Goal: Transaction & Acquisition: Purchase product/service

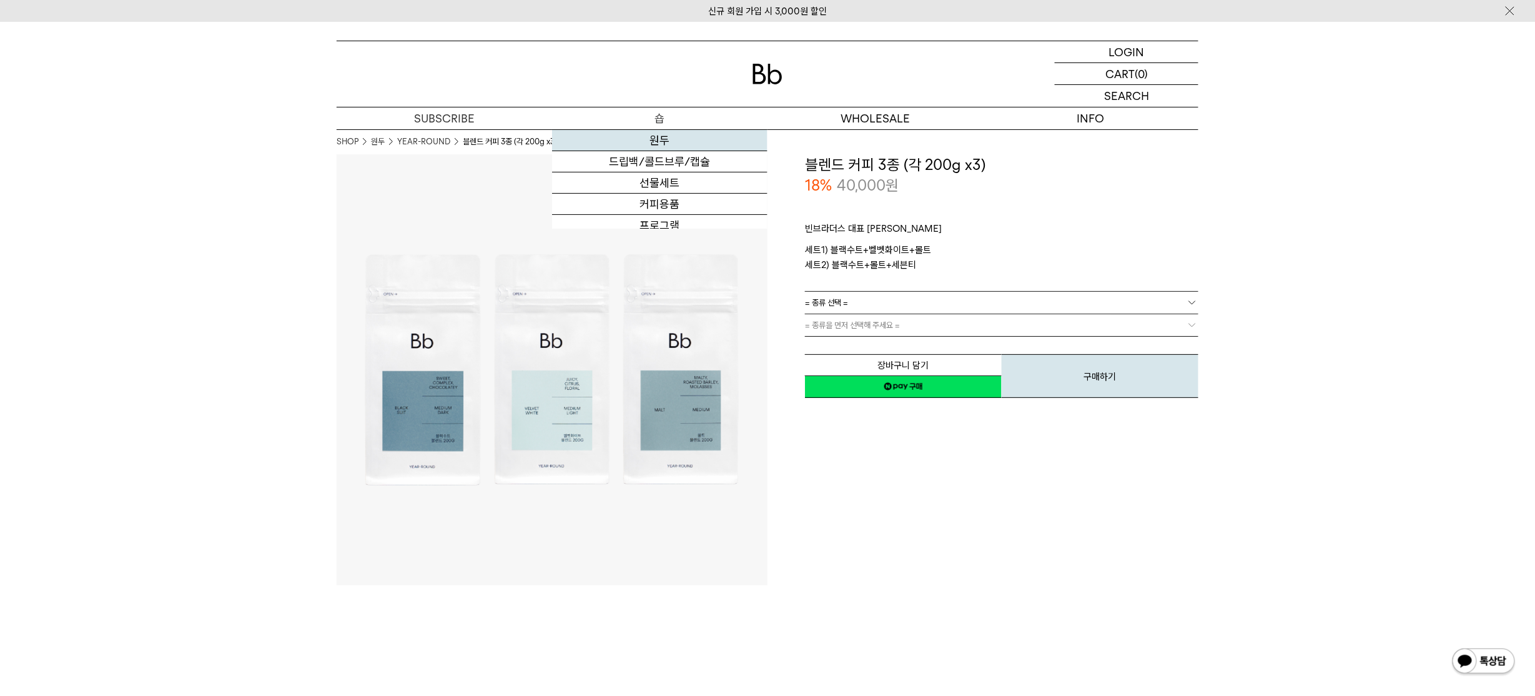
click at [654, 137] on link "원두" at bounding box center [659, 140] width 215 height 21
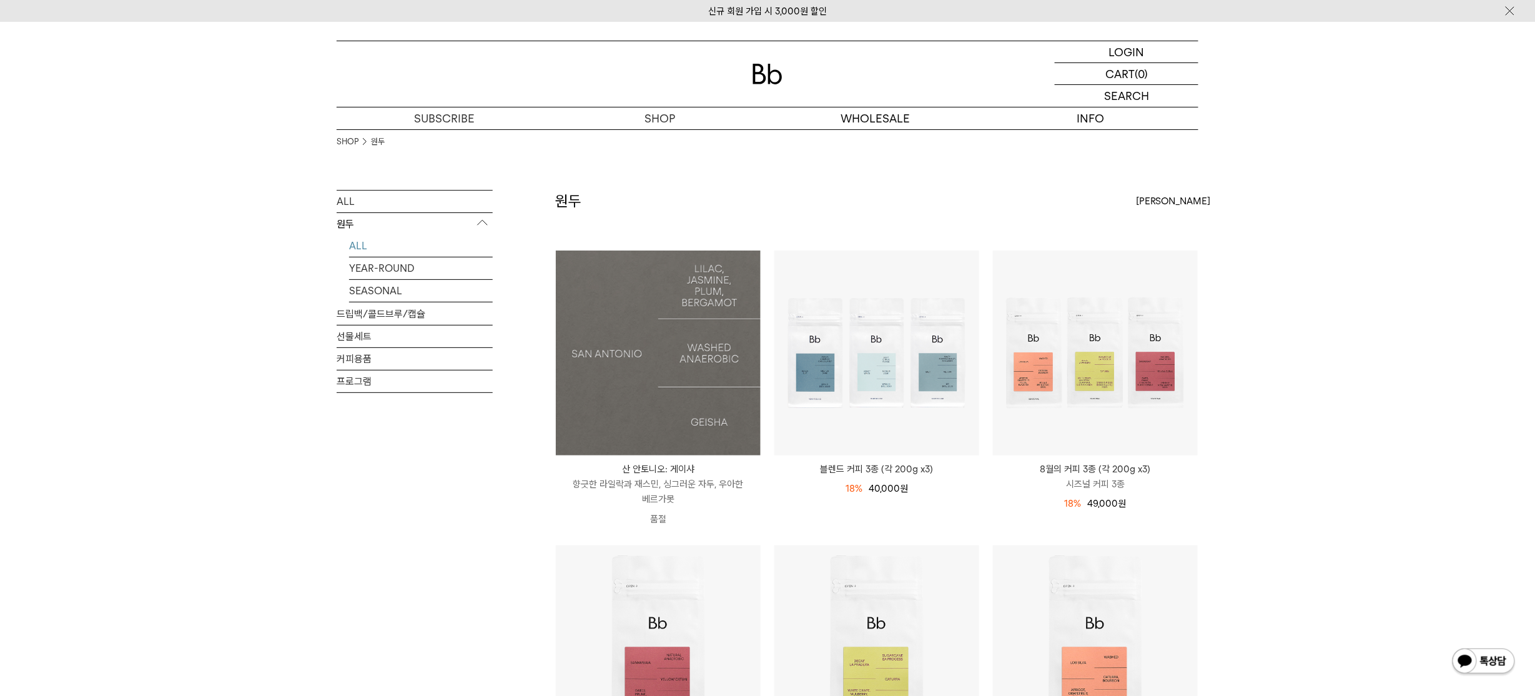
click at [638, 304] on img at bounding box center [658, 352] width 205 height 205
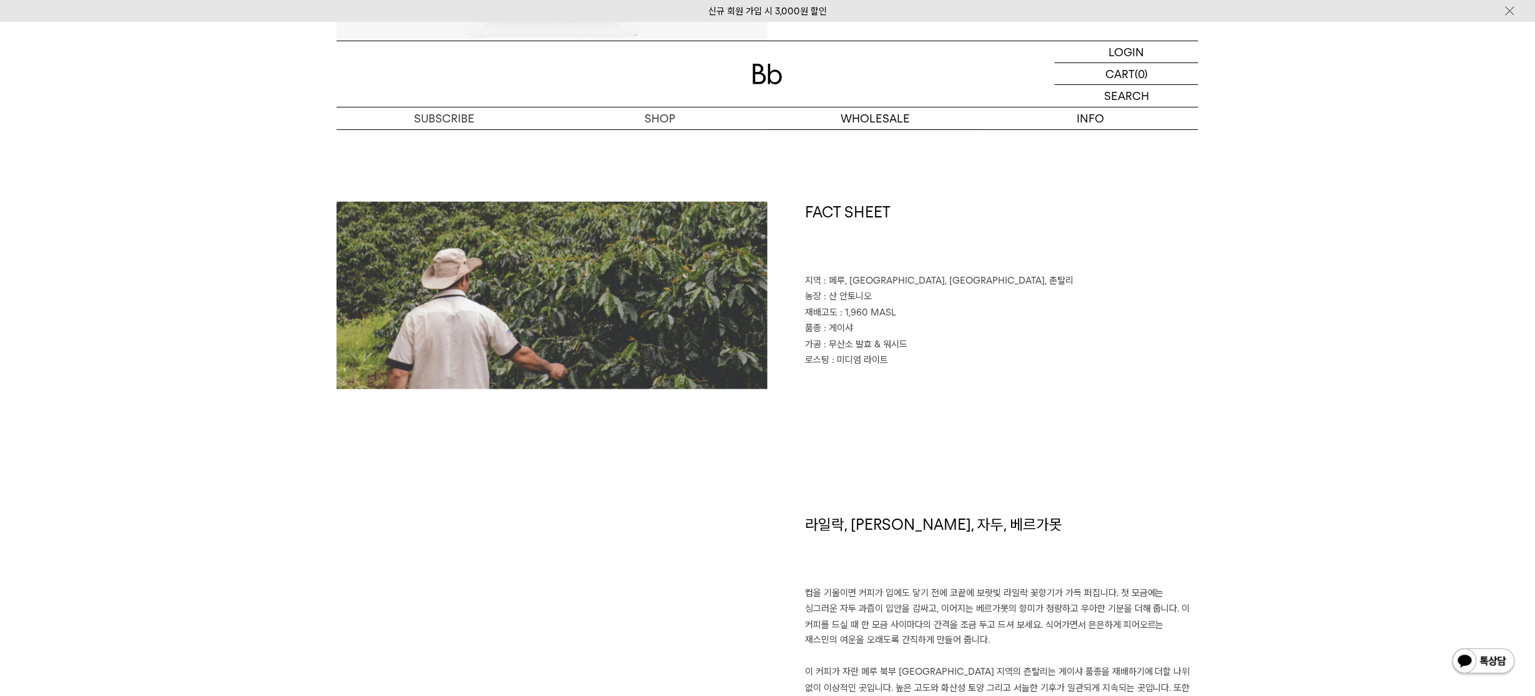
scroll to position [490, 0]
